Goal: Transaction & Acquisition: Purchase product/service

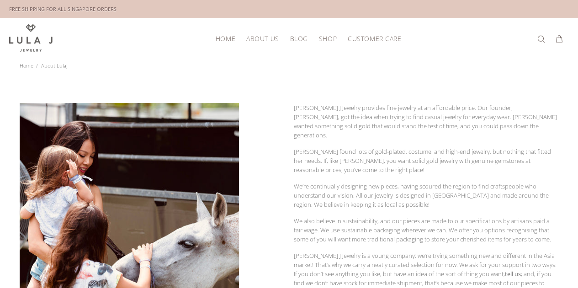
click at [319, 39] on span "Shop" at bounding box center [328, 38] width 18 height 7
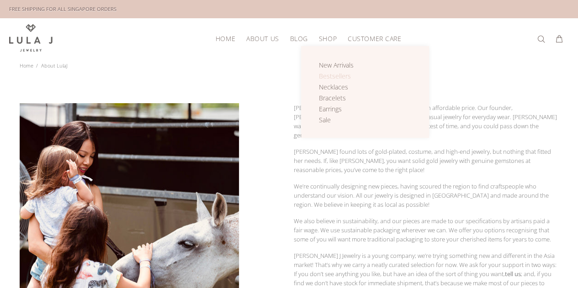
click at [324, 74] on span "Bestsellers" at bounding box center [335, 76] width 32 height 9
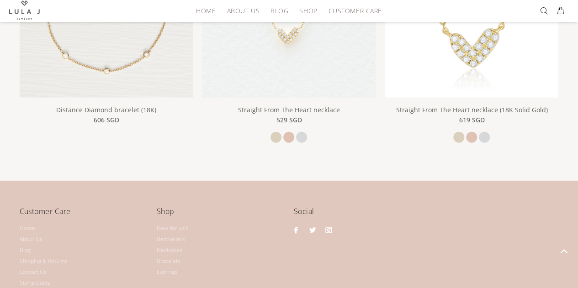
scroll to position [1233, 0]
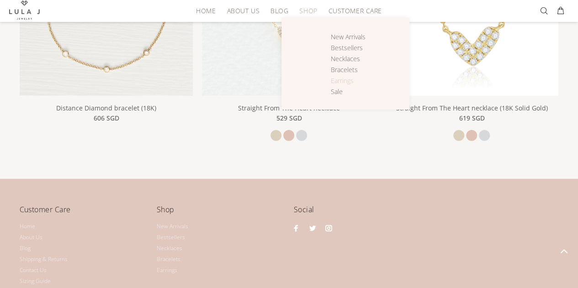
click at [342, 80] on span "Earrings" at bounding box center [342, 80] width 23 height 9
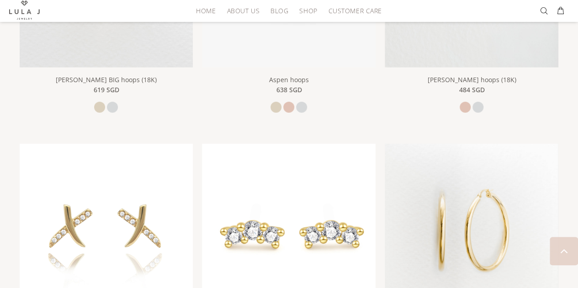
scroll to position [1233, 0]
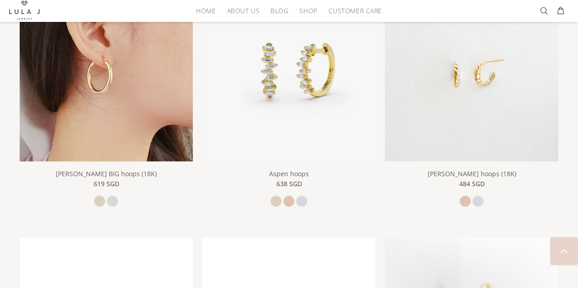
click at [108, 109] on img at bounding box center [107, 75] width 174 height 174
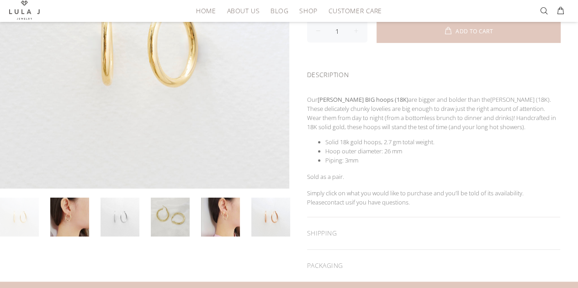
scroll to position [183, 0]
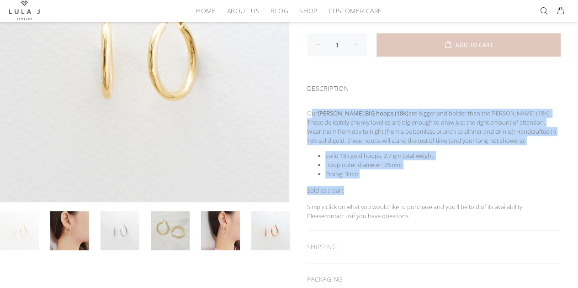
drag, startPoint x: 311, startPoint y: 110, endPoint x: 489, endPoint y: 179, distance: 190.7
click at [489, 179] on div "Our Cleo BIG hoops (18K) are bigger and bolder than the Cleo hoops (18K) . Thes…" at bounding box center [433, 170] width 253 height 122
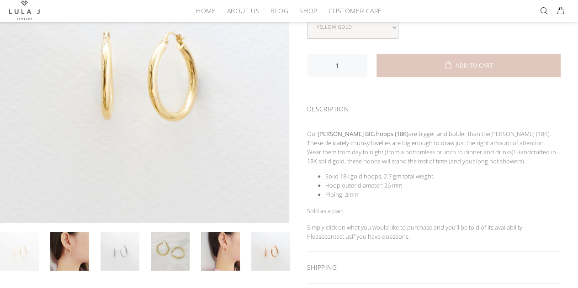
scroll to position [91, 0]
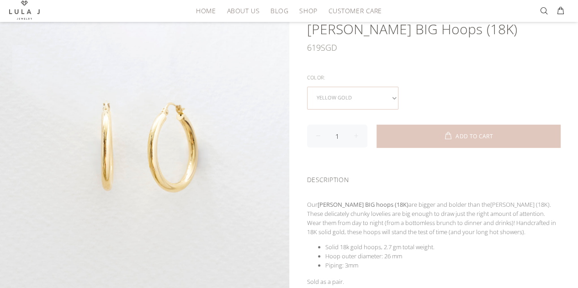
click at [371, 106] on select "yellow gold white gold" at bounding box center [352, 98] width 91 height 23
click at [307, 87] on select "yellow gold white gold" at bounding box center [352, 98] width 91 height 23
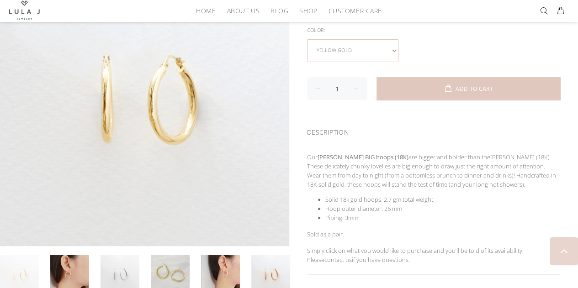
scroll to position [320, 0]
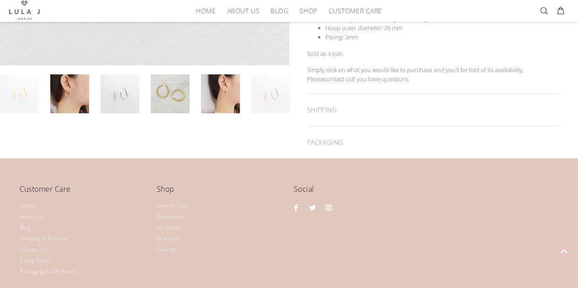
click at [260, 96] on link at bounding box center [270, 93] width 39 height 39
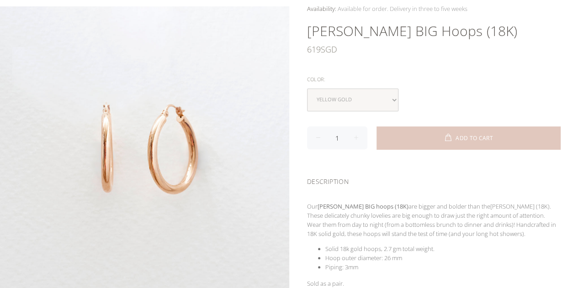
scroll to position [183, 0]
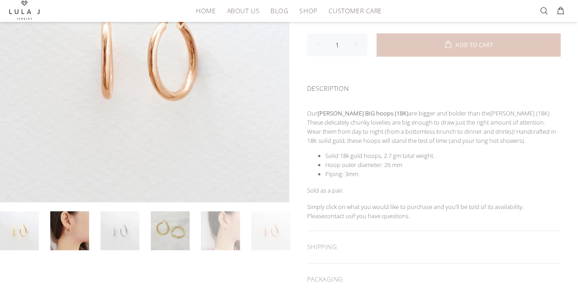
click at [223, 228] on link at bounding box center [220, 230] width 39 height 39
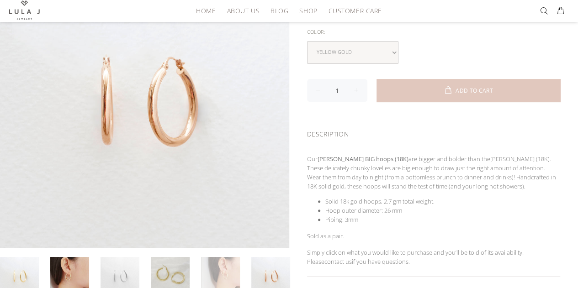
scroll to position [46, 0]
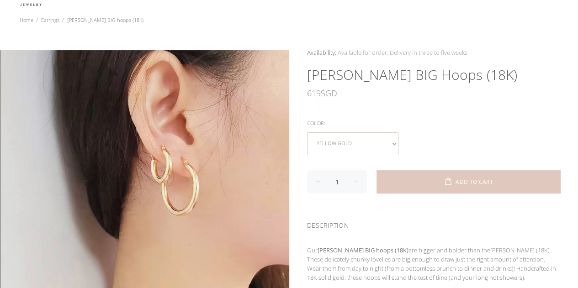
click at [342, 145] on select "yellow gold white gold" at bounding box center [352, 143] width 91 height 23
click at [307, 132] on select "yellow gold white gold" at bounding box center [352, 143] width 91 height 23
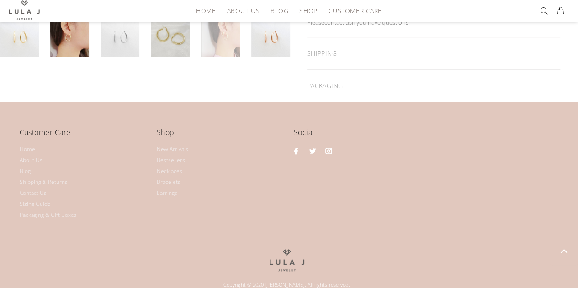
scroll to position [383, 0]
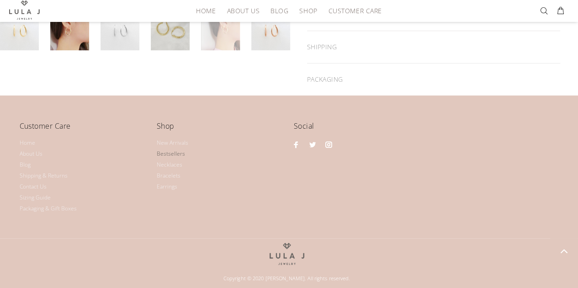
click at [173, 148] on link "Bestsellers" at bounding box center [171, 153] width 28 height 11
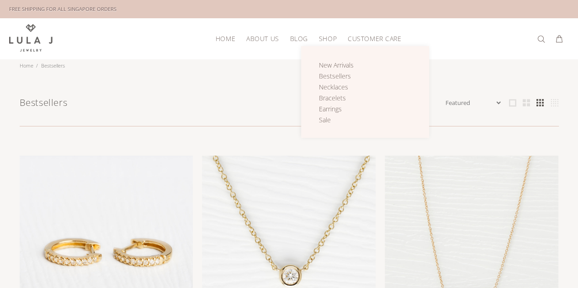
click at [332, 38] on span "Shop" at bounding box center [328, 38] width 18 height 7
click at [322, 116] on span "Sale" at bounding box center [325, 120] width 12 height 9
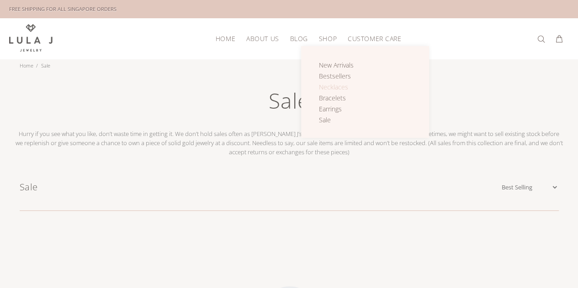
click at [326, 85] on span "Necklaces" at bounding box center [333, 87] width 29 height 9
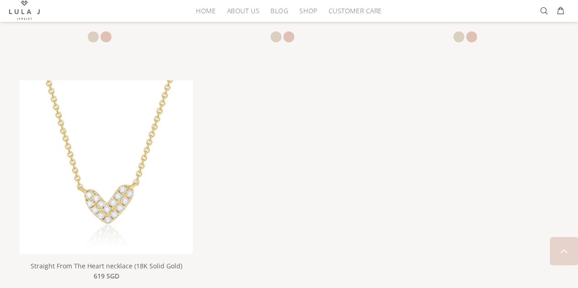
scroll to position [1462, 0]
